Goal: Task Accomplishment & Management: Use online tool/utility

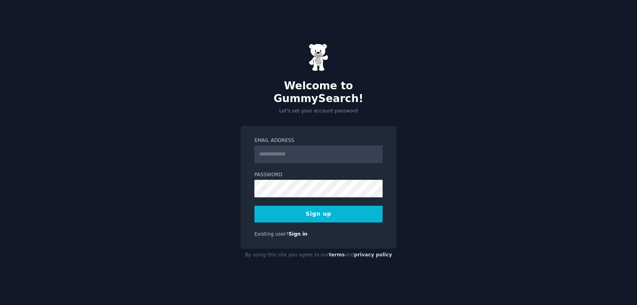
click at [278, 151] on input "Email Address" at bounding box center [319, 154] width 128 height 18
click at [492, 113] on div "Welcome to GummySearch! Let's set your account password Email Address Password …" at bounding box center [318, 152] width 637 height 305
click at [282, 145] on input "Email Address" at bounding box center [319, 154] width 128 height 18
click at [475, 127] on div "Welcome to GummySearch! Let's set your account password Email Address Password …" at bounding box center [318, 152] width 637 height 305
click at [316, 149] on input "Email Address" at bounding box center [319, 154] width 128 height 18
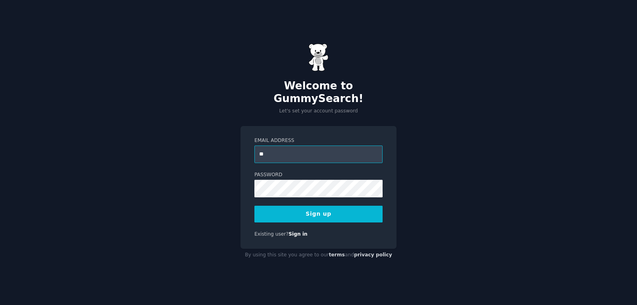
type input "**********"
click at [208, 190] on div "**********" at bounding box center [318, 152] width 637 height 305
click at [580, 117] on div "**********" at bounding box center [318, 152] width 637 height 305
click at [334, 206] on button "Sign up" at bounding box center [319, 214] width 128 height 17
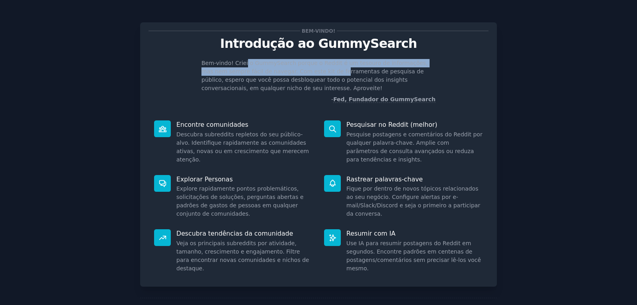
drag, startPoint x: 241, startPoint y: 63, endPoint x: 306, endPoint y: 71, distance: 65.0
click at [306, 71] on font "Bem-vindo! Criei o GummySearch porque o Reddit é um tesouro de informações, mas…" at bounding box center [315, 75] width 226 height 31
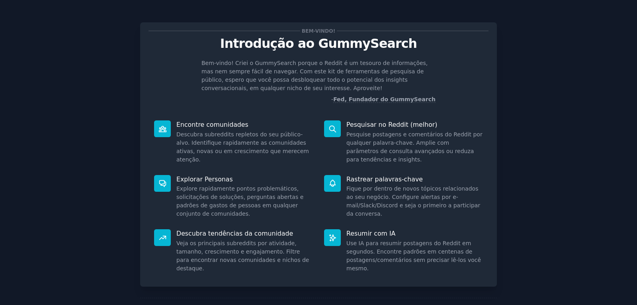
click at [237, 82] on font "Bem-vindo! Criei o GummySearch porque o Reddit é um tesouro de informações, mas…" at bounding box center [315, 75] width 226 height 31
click at [161, 241] on icon at bounding box center [163, 237] width 8 height 8
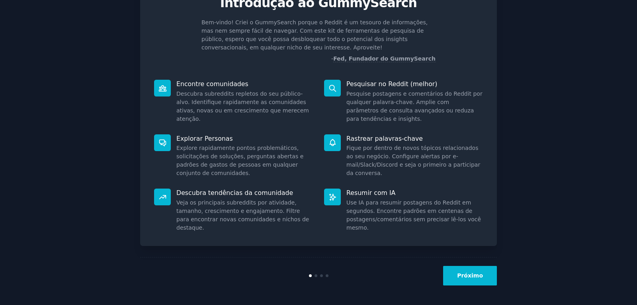
click at [473, 273] on font "Próximo" at bounding box center [470, 275] width 26 height 6
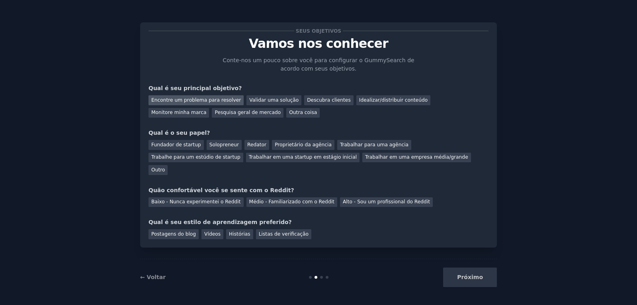
click at [210, 100] on font "Encontre um problema para resolver" at bounding box center [196, 100] width 90 height 6
click at [351, 143] on font "Trabalhar para uma agência" at bounding box center [374, 145] width 69 height 6
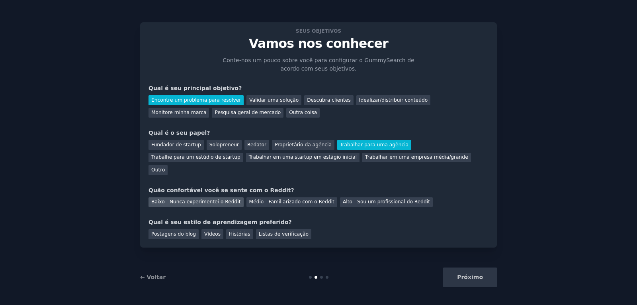
click at [203, 197] on div "Baixo - Nunca experimentei o Reddit" at bounding box center [196, 202] width 95 height 10
click at [208, 229] on div "Vídeos" at bounding box center [213, 234] width 22 height 10
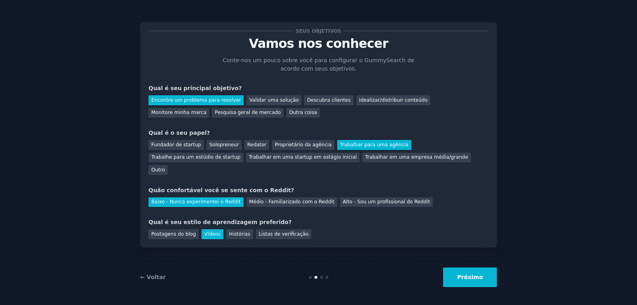
click at [479, 278] on font "Próximo" at bounding box center [470, 277] width 26 height 6
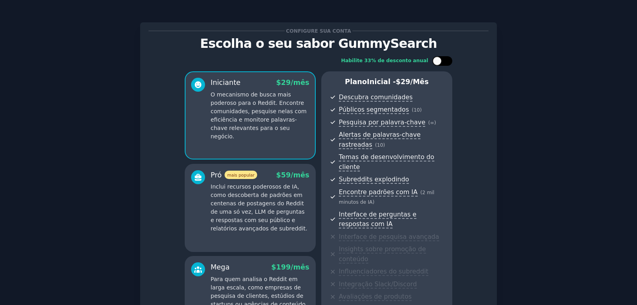
click at [441, 63] on div at bounding box center [443, 61] width 20 height 10
click at [436, 63] on icon at bounding box center [438, 61] width 4 height 4
checkbox input "false"
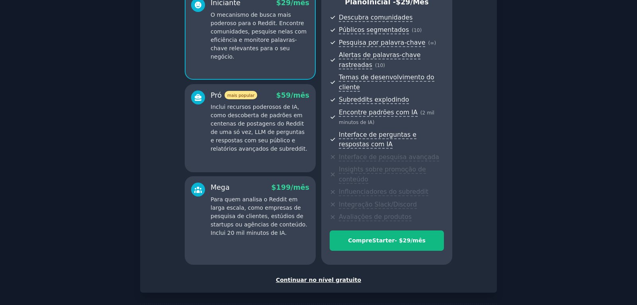
scroll to position [105, 0]
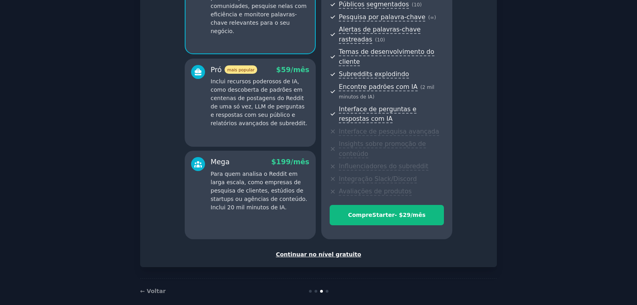
click at [345, 251] on font "Continuar no nível gratuito" at bounding box center [318, 254] width 85 height 6
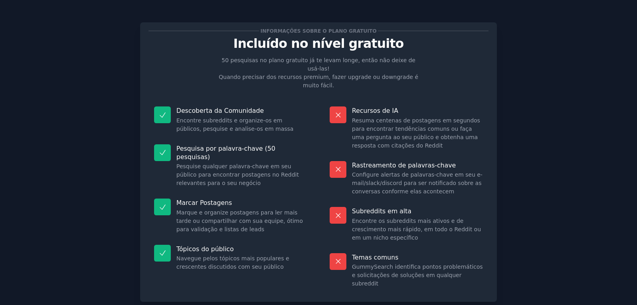
scroll to position [39, 0]
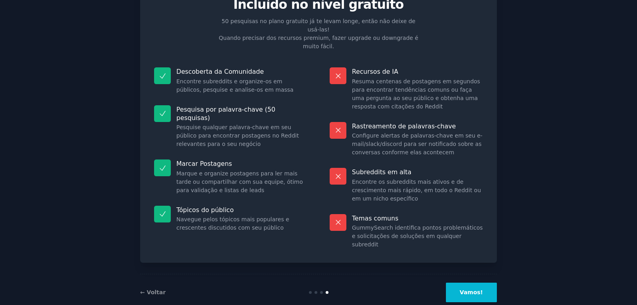
click at [468, 289] on font "Vamos!" at bounding box center [471, 292] width 23 height 6
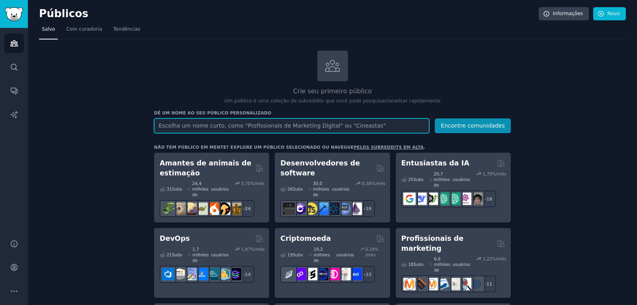
click at [334, 124] on input "text" at bounding box center [291, 125] width 275 height 15
type input "autoconhecimento"
click at [435, 118] on button "Encontre comunidades" at bounding box center [473, 125] width 76 height 15
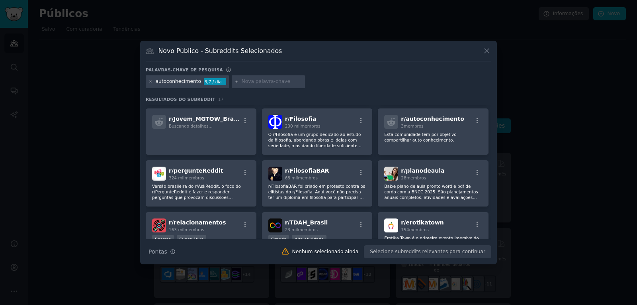
scroll to position [159, 0]
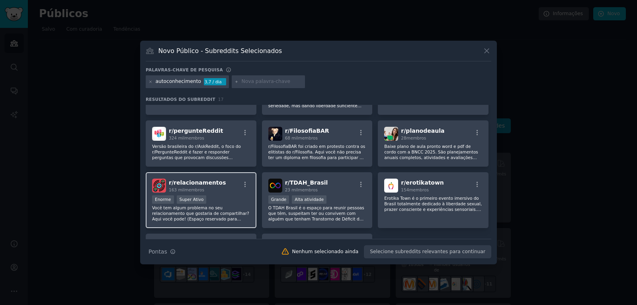
click at [215, 210] on font "Você tem algum problema no seu relacionamento que gostaria de compartilhar? Aqu…" at bounding box center [200, 216] width 97 height 22
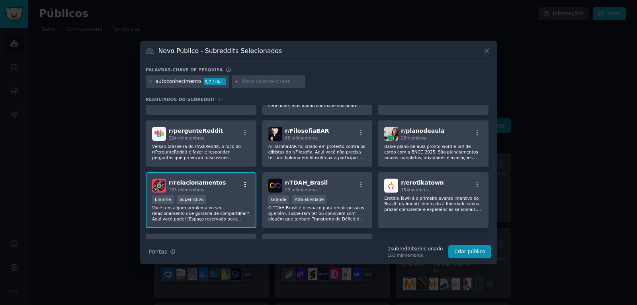
click at [244, 184] on icon "button" at bounding box center [245, 184] width 7 height 7
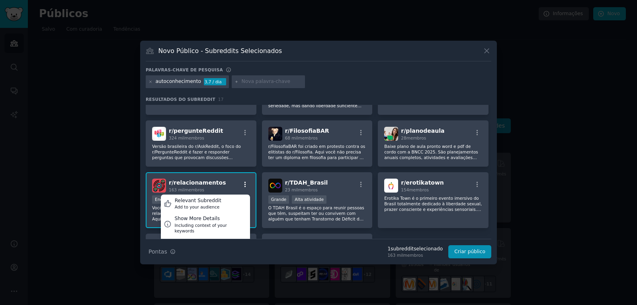
click at [242, 184] on icon "button" at bounding box center [245, 184] width 7 height 7
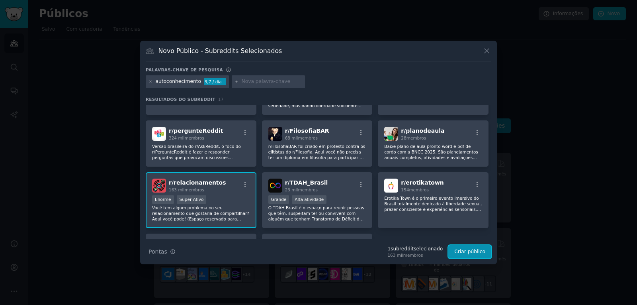
click at [476, 252] on font "Criar público" at bounding box center [470, 252] width 31 height 6
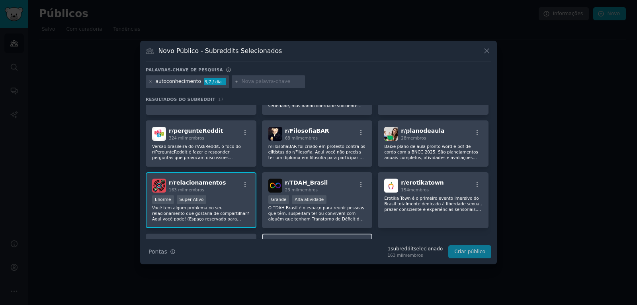
scroll to position [228, 0]
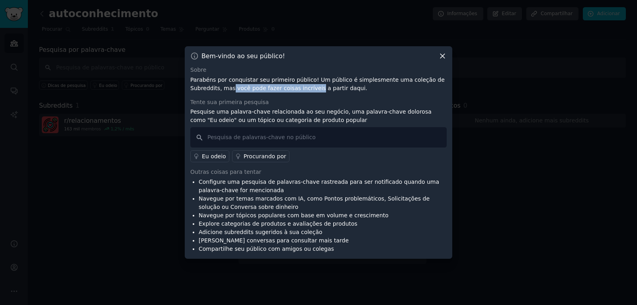
drag, startPoint x: 200, startPoint y: 89, endPoint x: 278, endPoint y: 91, distance: 78.5
click at [278, 91] on font "Parabéns por conquistar seu primeiro público! Um público é simplesmente uma col…" at bounding box center [317, 83] width 255 height 15
click at [202, 116] on font "Pesquise uma palavra-chave relacionada ao seu negócio, uma palavra-chave doloro…" at bounding box center [310, 115] width 241 height 15
click at [238, 143] on input "text" at bounding box center [318, 137] width 257 height 20
click at [443, 57] on icon at bounding box center [443, 56] width 8 height 8
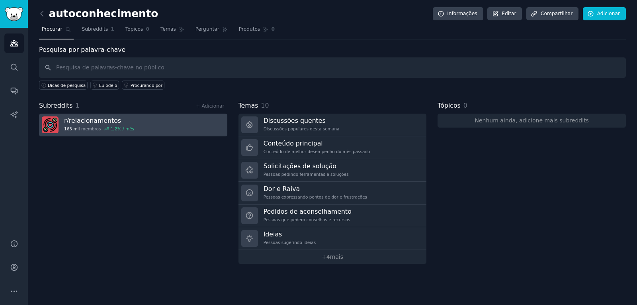
click at [167, 130] on link "r/ relacionamentos 163 mil membros 1,2 % / mês" at bounding box center [133, 125] width 188 height 23
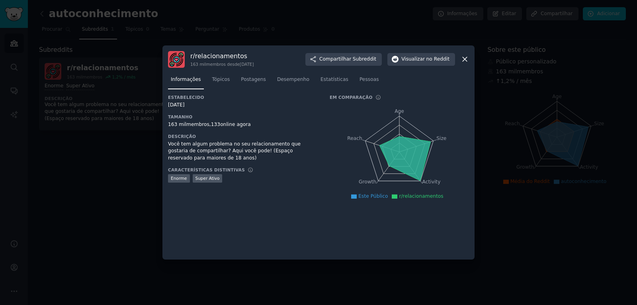
click at [467, 57] on icon at bounding box center [465, 59] width 8 height 8
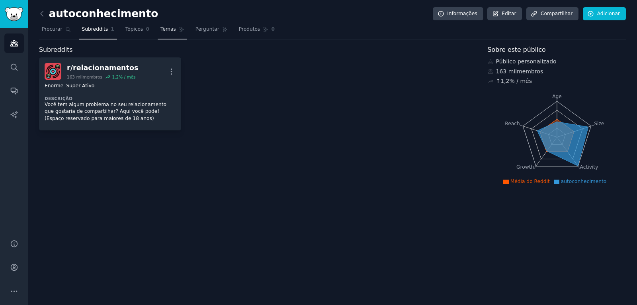
click at [161, 27] on font "Temas" at bounding box center [169, 29] width 16 height 6
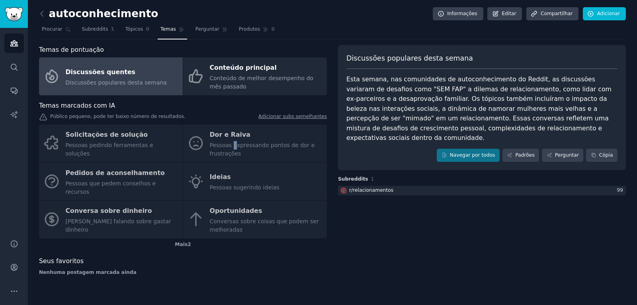
click at [232, 148] on div "Solicitações de solução Pessoas pedindo ferramentas e soluções Dor e Raiva Pess…" at bounding box center [183, 181] width 288 height 114
click at [139, 151] on div "Solicitações de solução Pessoas pedindo ferramentas e soluções Dor e Raiva Pess…" at bounding box center [183, 181] width 288 height 114
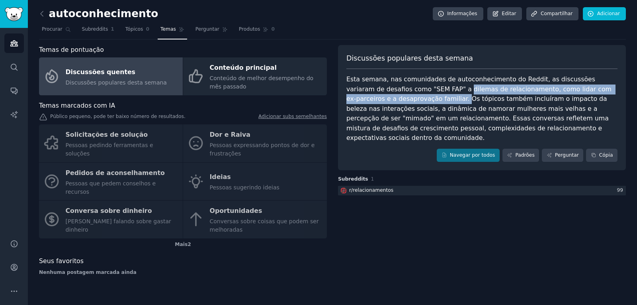
drag, startPoint x: 424, startPoint y: 92, endPoint x: 411, endPoint y: 102, distance: 15.9
click at [411, 102] on font "Esta semana, nas comunidades de autoconhecimento do Reddit, as discussões varia…" at bounding box center [480, 108] width 267 height 66
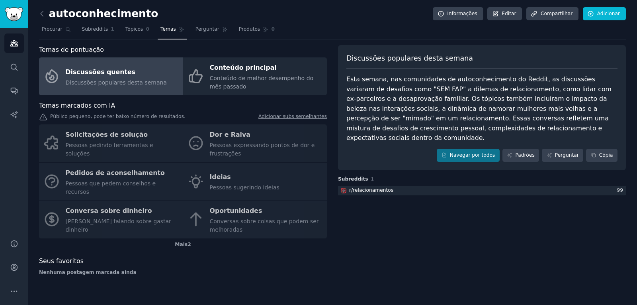
click at [477, 96] on font "Esta semana, nas comunidades de autoconhecimento do Reddit, as discussões varia…" at bounding box center [480, 108] width 267 height 66
click at [534, 152] on font "Padrões" at bounding box center [525, 155] width 19 height 6
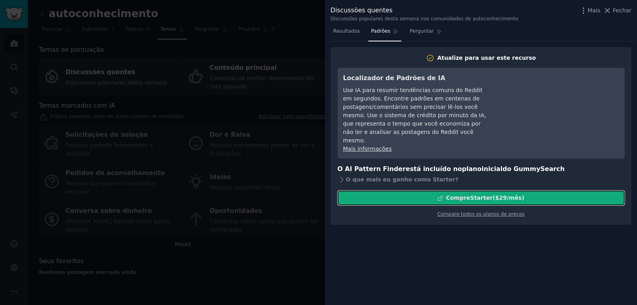
click at [563, 194] on div "Compre Starter ($ 29 /mês )" at bounding box center [481, 198] width 286 height 8
